Goal: Check status: Check status

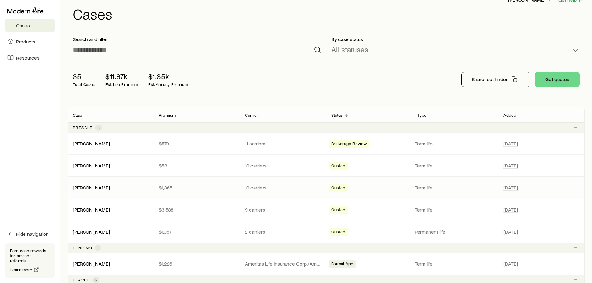
scroll to position [31, 0]
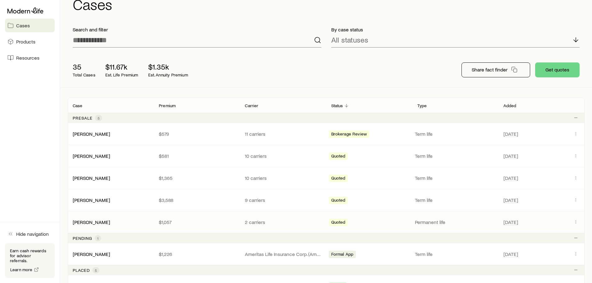
click at [119, 225] on div "[PERSON_NAME]" at bounding box center [111, 222] width 86 height 6
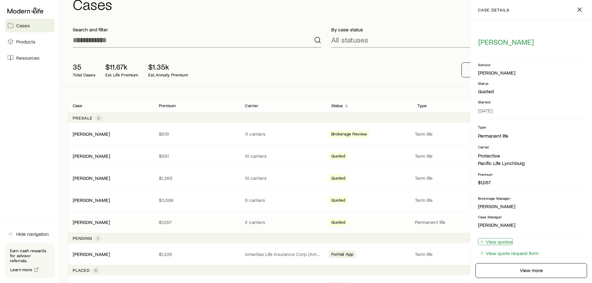
click at [498, 243] on link "View quotes" at bounding box center [495, 242] width 35 height 7
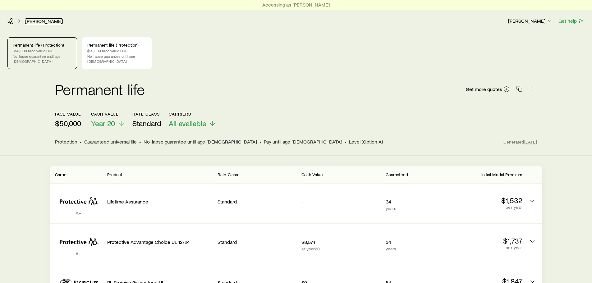
click at [44, 22] on link "[PERSON_NAME]" at bounding box center [44, 21] width 38 height 6
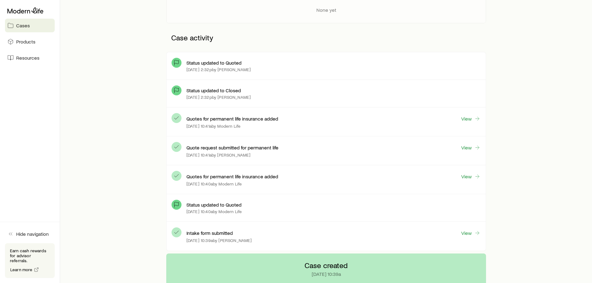
scroll to position [280, 0]
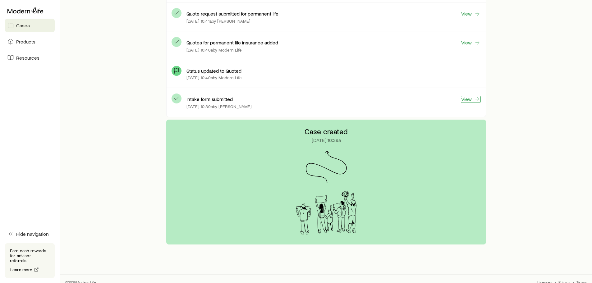
click at [469, 100] on link "View" at bounding box center [471, 99] width 20 height 7
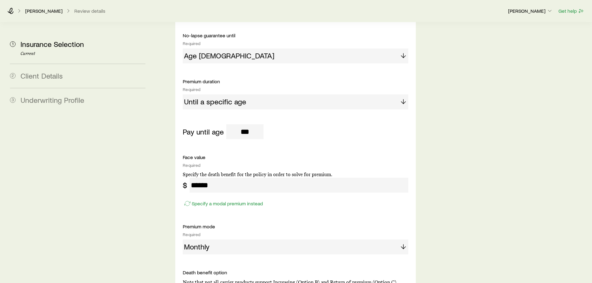
scroll to position [466, 0]
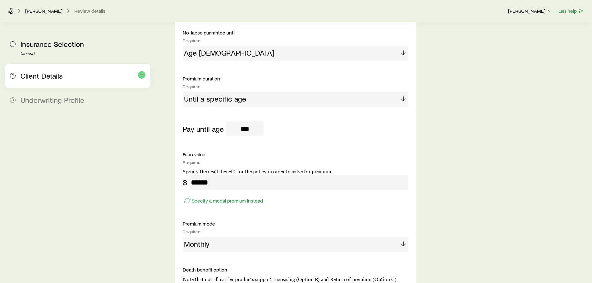
click at [43, 76] on span "Client Details" at bounding box center [42, 75] width 42 height 9
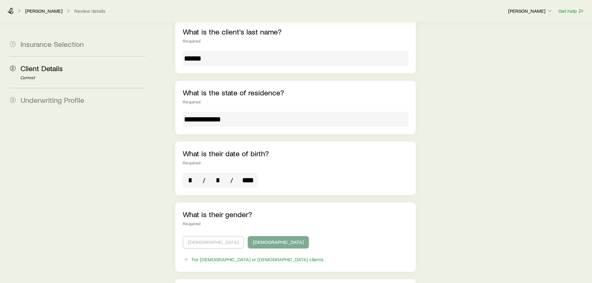
scroll to position [155, 0]
